Goal: Check status: Check status

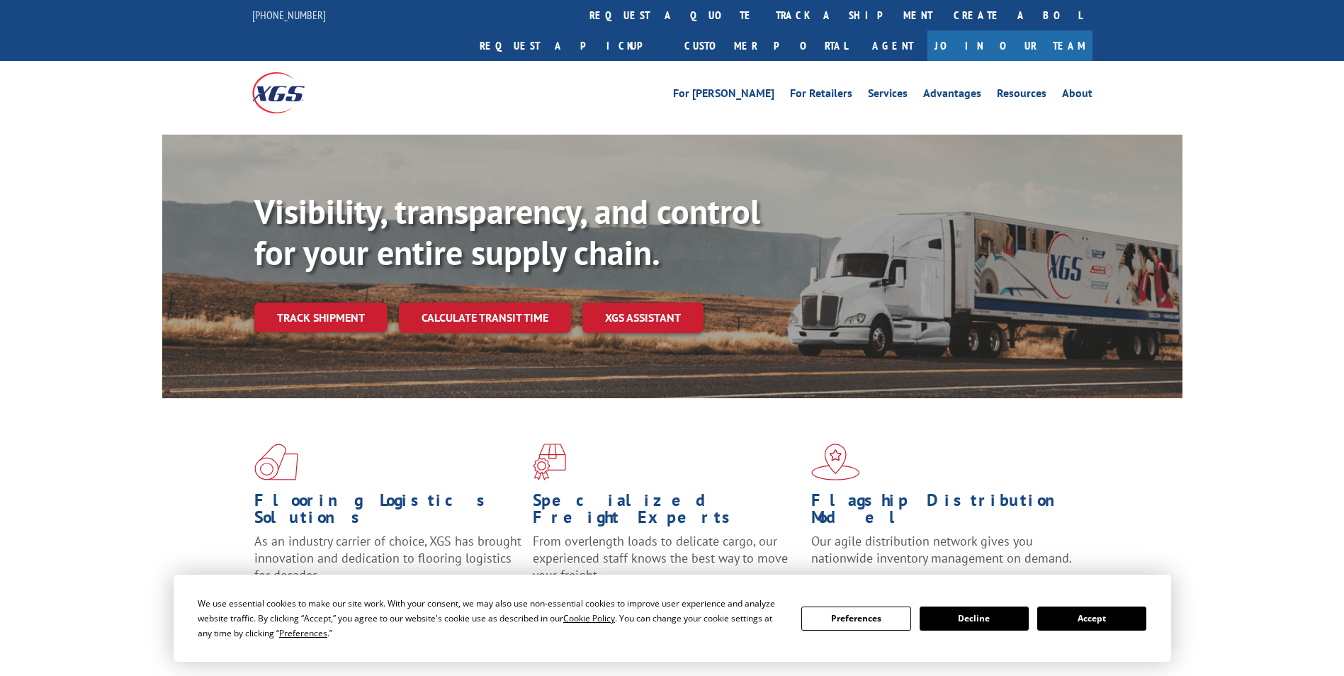
click at [1089, 618] on button "Accept" at bounding box center [1091, 618] width 109 height 24
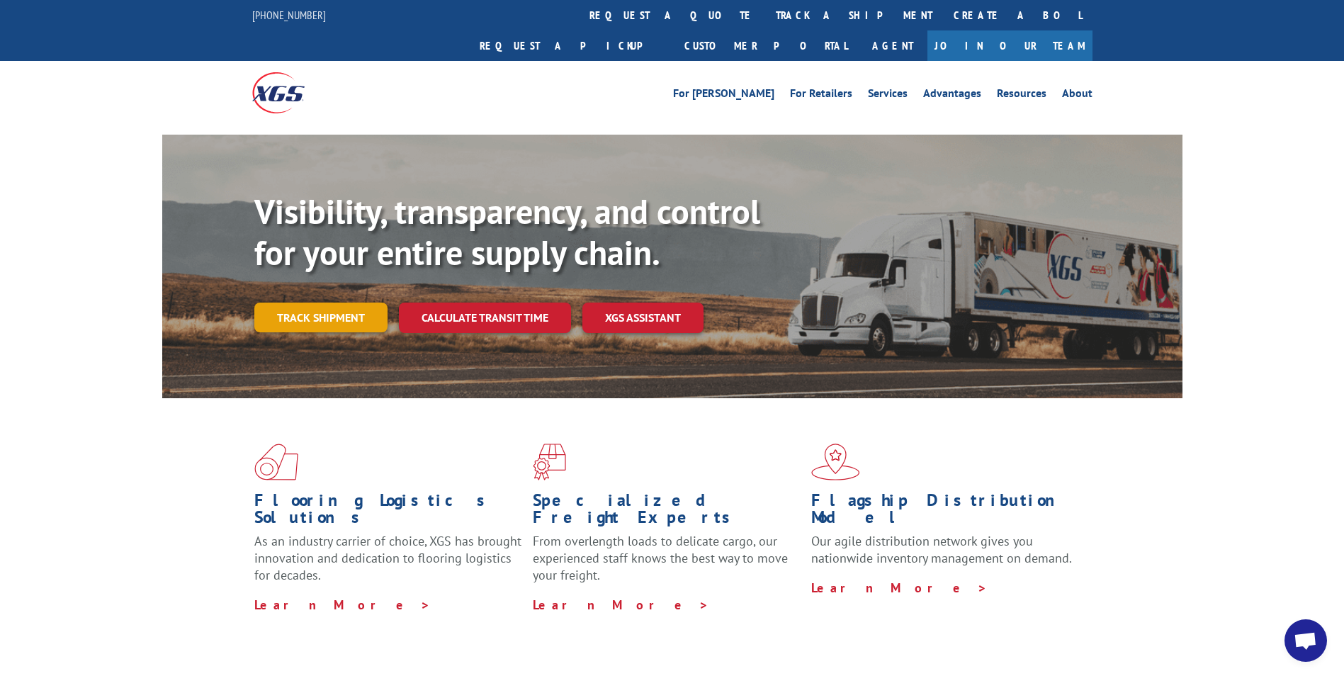
click at [317, 302] on link "Track shipment" at bounding box center [320, 317] width 133 height 30
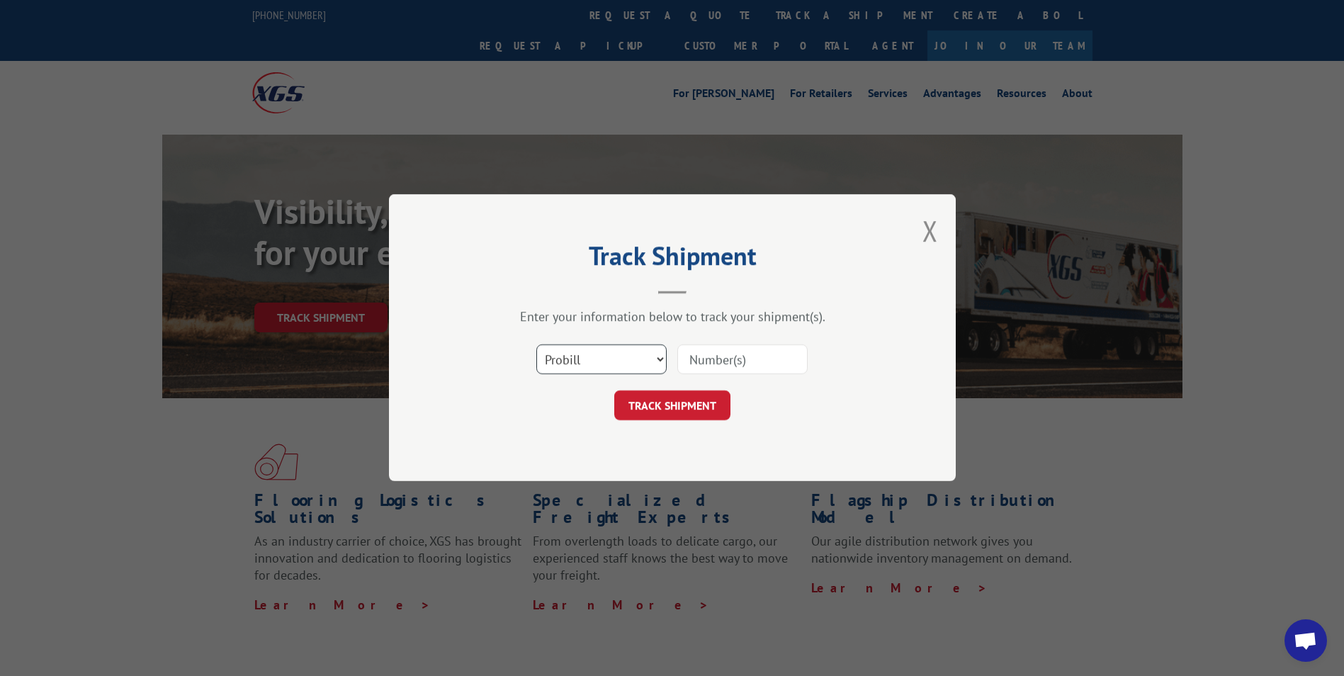
click at [635, 364] on select "Select category... Probill BOL PO" at bounding box center [601, 360] width 130 height 30
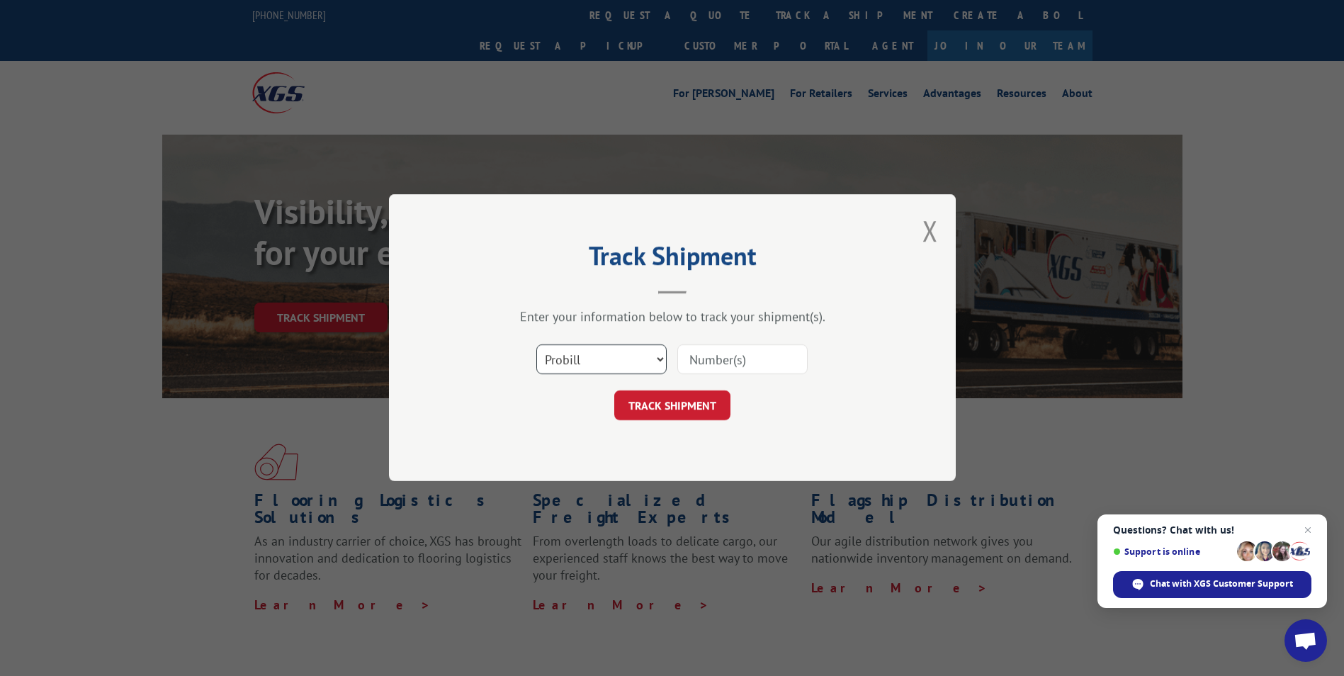
select select "bol"
click at [536, 345] on select "Select category... Probill BOL PO" at bounding box center [601, 360] width 130 height 30
click at [718, 361] on input at bounding box center [742, 360] width 130 height 30
type input "0914059"
click button "TRACK SHIPMENT" at bounding box center [672, 406] width 116 height 30
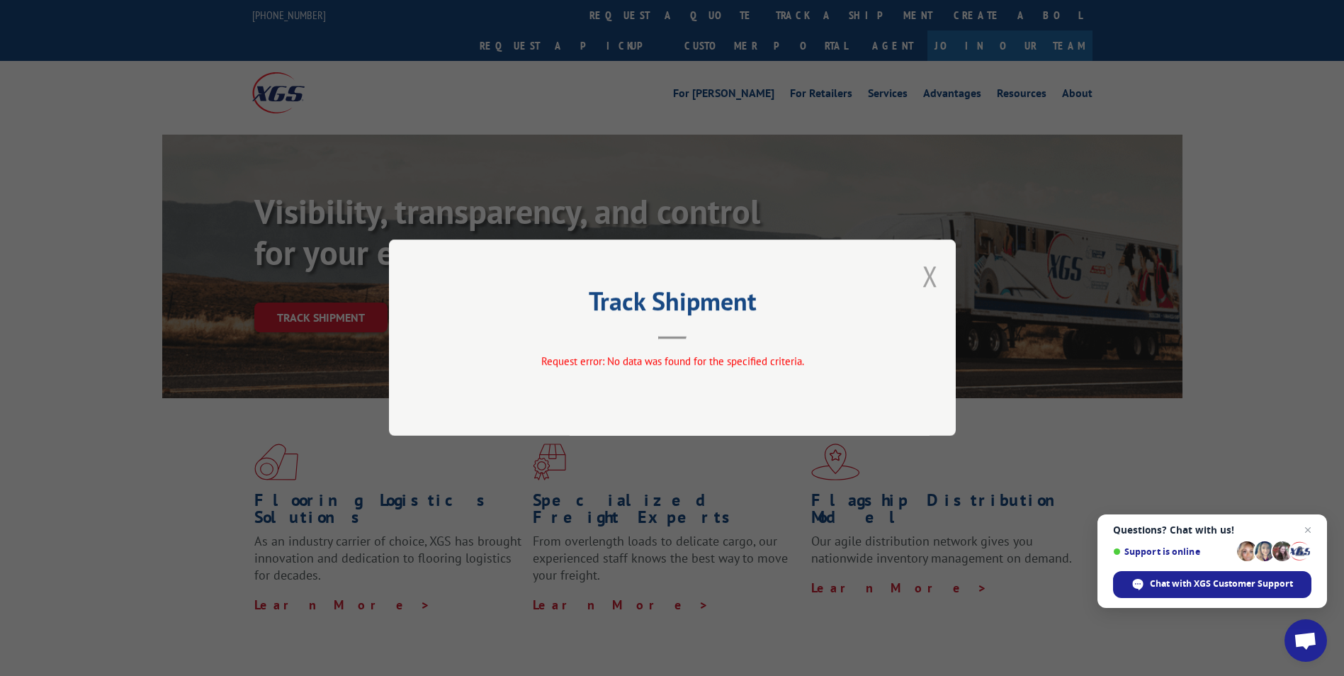
click at [928, 274] on button "Close modal" at bounding box center [930, 276] width 16 height 38
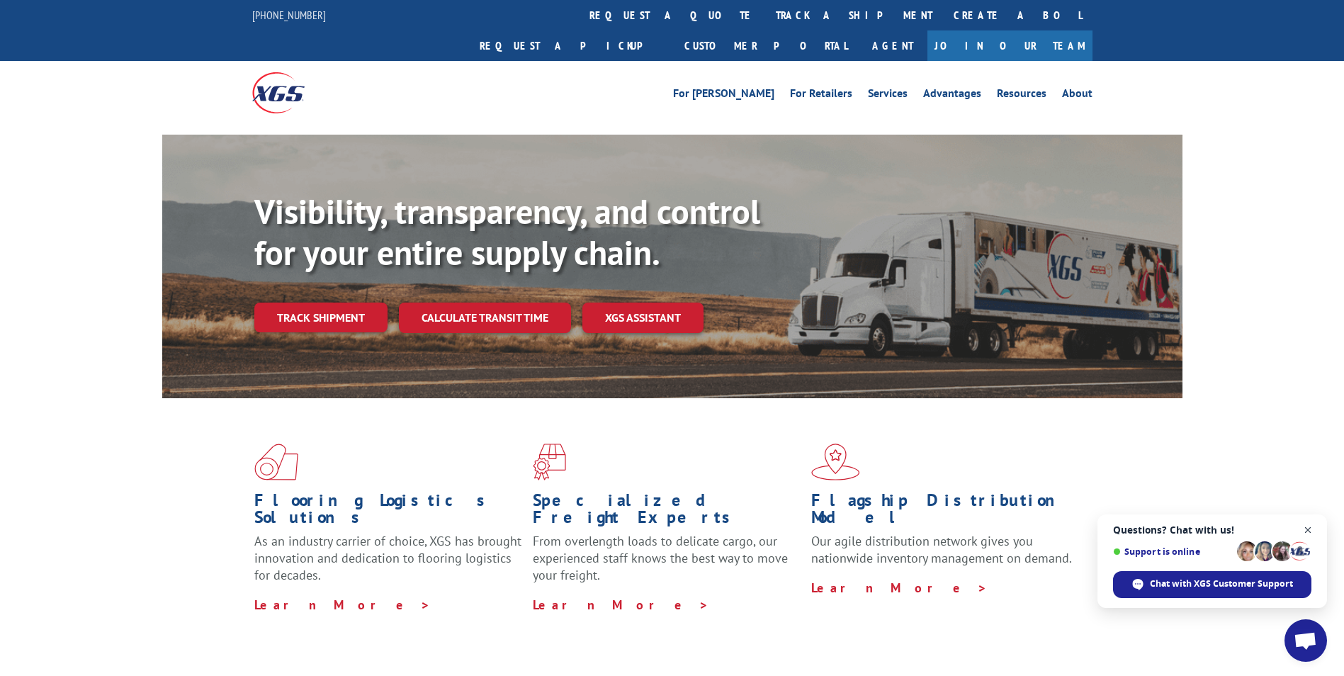
click at [1310, 526] on span "Close chat" at bounding box center [1308, 530] width 18 height 18
